Goal: Check status: Check status

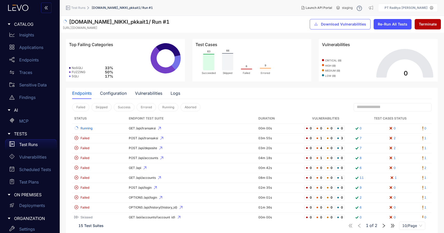
click at [82, 11] on li "Test Runs" at bounding box center [79, 7] width 26 height 9
click at [83, 8] on span "Test Runs" at bounding box center [78, 8] width 14 height 4
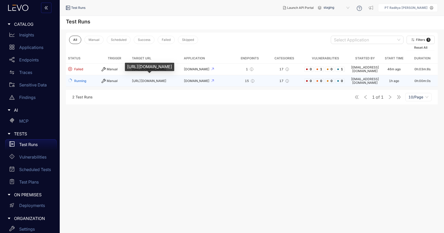
click at [149, 79] on span "[URL][DOMAIN_NAME]" at bounding box center [149, 81] width 35 height 4
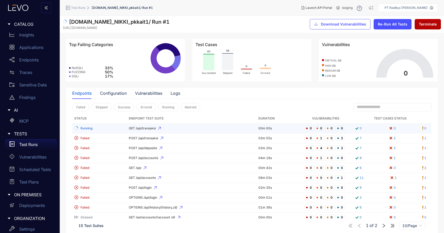
scroll to position [14, 0]
